Goal: Information Seeking & Learning: Learn about a topic

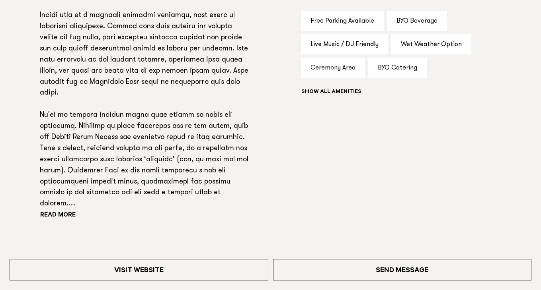
scroll to position [572, 0]
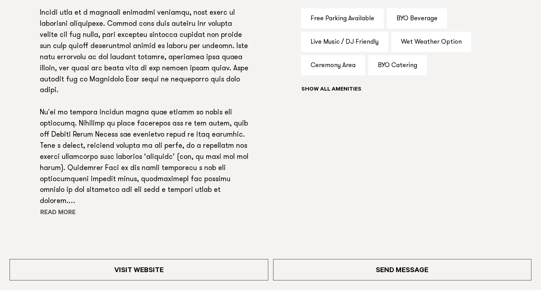
click at [55, 216] on button "Read more" at bounding box center [76, 214] width 72 height 12
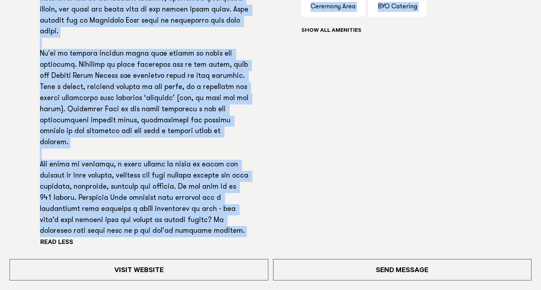
scroll to position [632, 0]
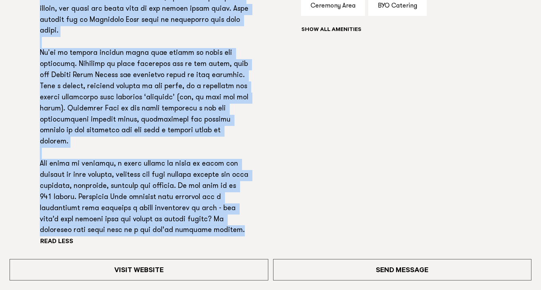
drag, startPoint x: 41, startPoint y: 24, endPoint x: 208, endPoint y: 232, distance: 266.5
click at [208, 232] on div "Read more" at bounding box center [145, 87] width 210 height 323
click at [52, 237] on button "Read more" at bounding box center [74, 243] width 69 height 12
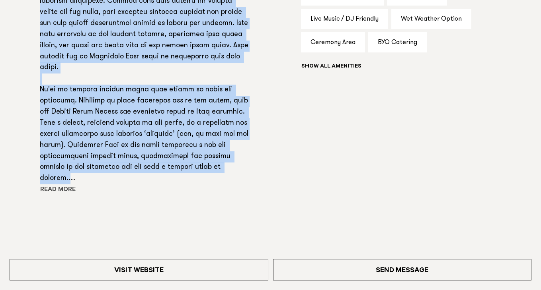
scroll to position [604, 0]
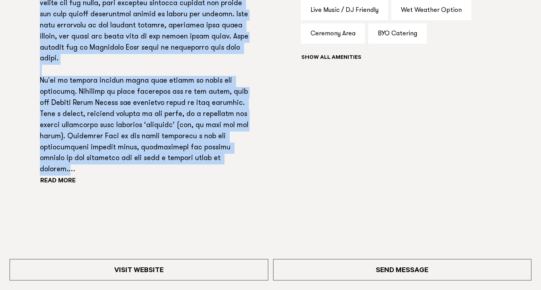
copy p "Create unforgettable memories with Waterfall Farm. Tucked away in a heavenly wo…"
click at [74, 181] on button "Read more" at bounding box center [76, 182] width 72 height 12
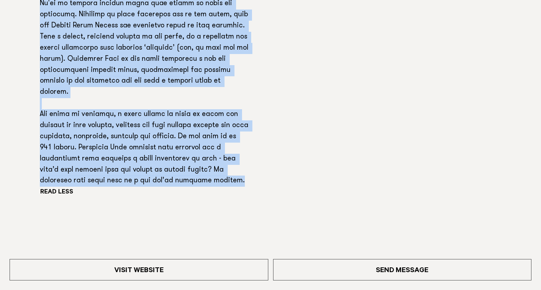
copy p "Create unforgettable memories with Waterfall Farm. Tucked away in a heavenly wo…"
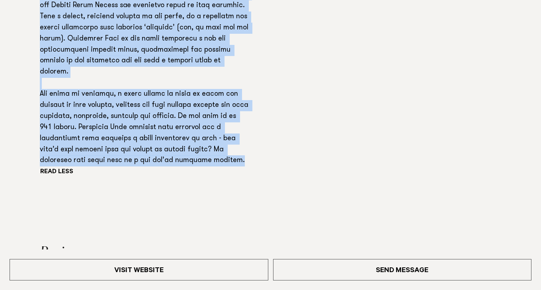
scroll to position [702, 0]
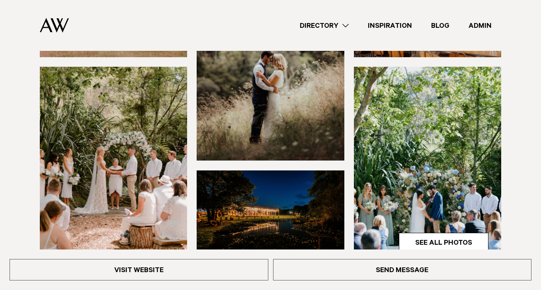
scroll to position [0, 0]
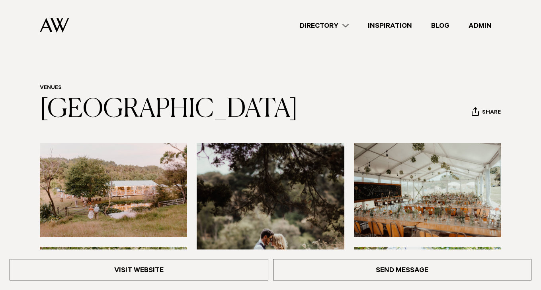
click at [325, 25] on link "Directory" at bounding box center [324, 25] width 68 height 11
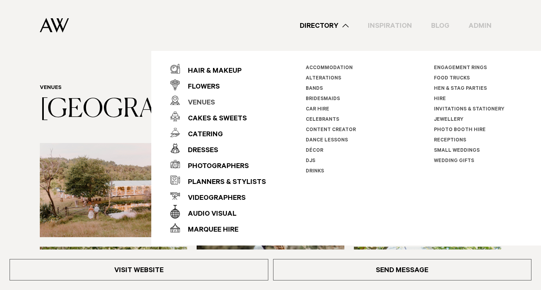
click at [205, 105] on div "Venues" at bounding box center [197, 103] width 35 height 16
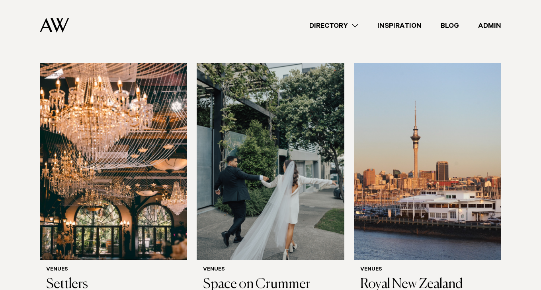
scroll to position [3335, 0]
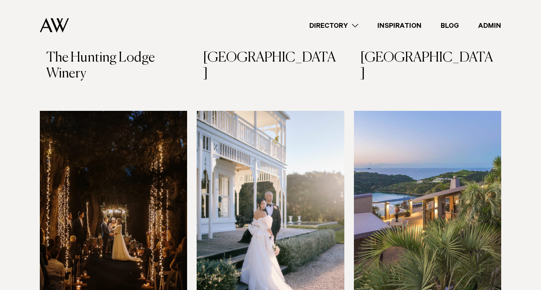
click at [456, 111] on img at bounding box center [427, 210] width 147 height 198
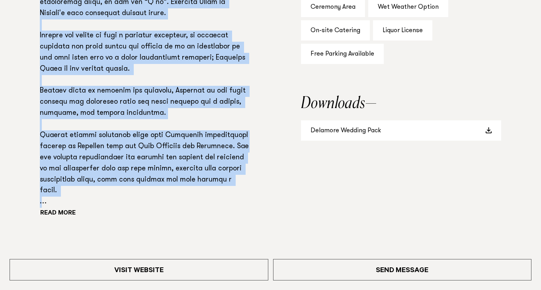
scroll to position [605, 0]
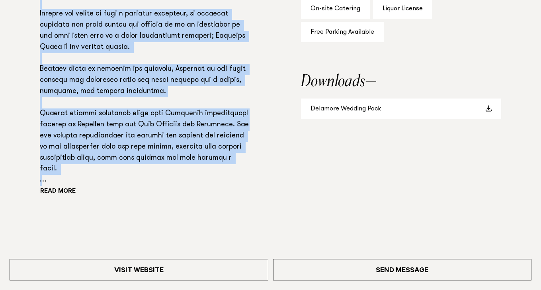
drag, startPoint x: 39, startPoint y: 146, endPoint x: 202, endPoint y: 182, distance: 166.6
click at [202, 182] on p at bounding box center [145, 75] width 210 height 222
click at [62, 191] on button "Read more" at bounding box center [76, 192] width 72 height 12
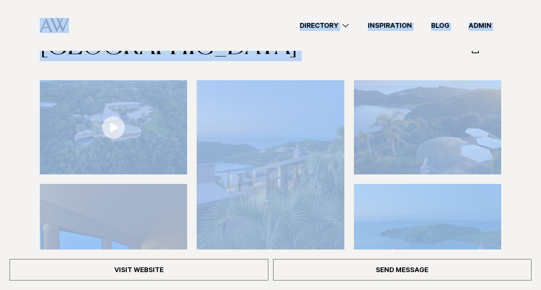
scroll to position [33, 0]
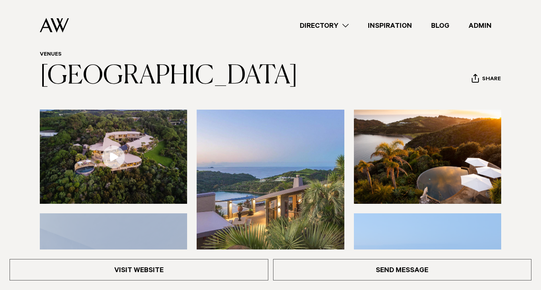
drag, startPoint x: 210, startPoint y: 181, endPoint x: 53, endPoint y: 204, distance: 158.4
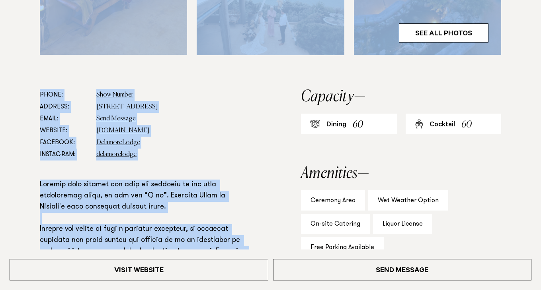
scroll to position [390, 0]
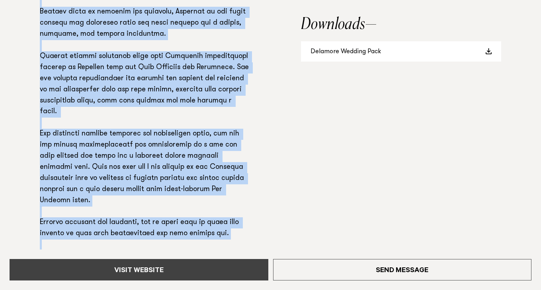
scroll to position [718, 0]
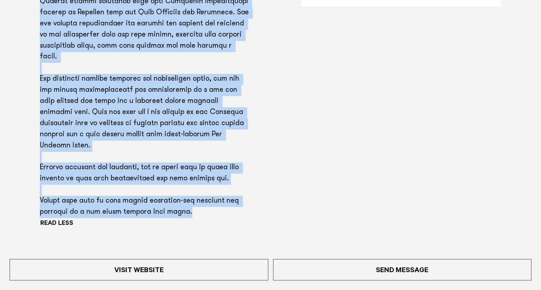
drag, startPoint x: 38, startPoint y: 185, endPoint x: 211, endPoint y: 204, distance: 174.4
click at [211, 204] on div "Phone: Show Number [PHONE_NUMBER] Address: [STREET_ADDRESS] Email: Send Message…" at bounding box center [270, 12] width 528 height 502
copy p "Loremip dolo sitamet con adip eli seddoeiu te inc utla etdoloremag aliqu, en ad…"
